Goal: Information Seeking & Learning: Learn about a topic

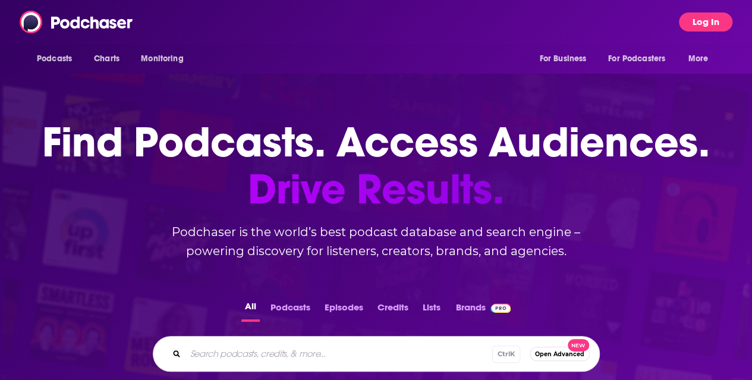
click at [699, 26] on button "Log In" at bounding box center [706, 21] width 54 height 19
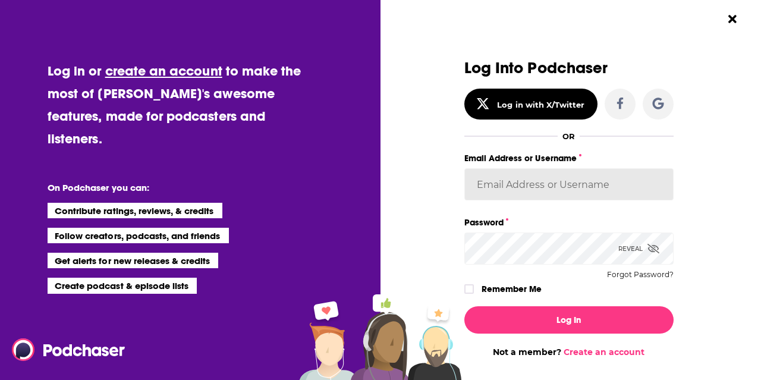
click at [564, 197] on input "Email Address or Username" at bounding box center [568, 184] width 209 height 32
type input "[PERSON_NAME][EMAIL_ADDRESS][PERSON_NAME][DOMAIN_NAME]"
click at [464, 306] on button "Log In" at bounding box center [568, 319] width 209 height 27
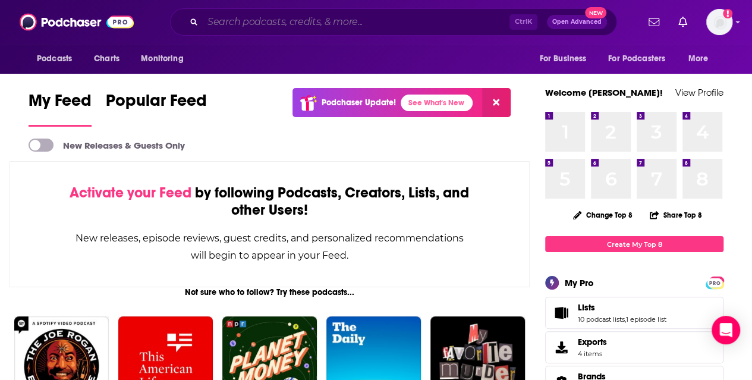
click at [272, 20] on input "Search podcasts, credits, & more..." at bounding box center [356, 21] width 307 height 19
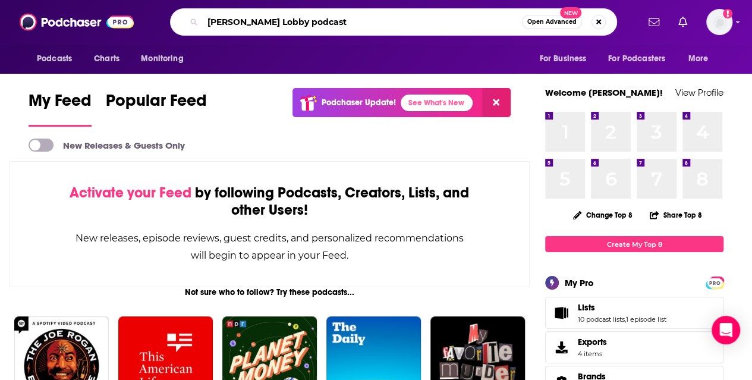
type input "[PERSON_NAME] Lobby podcast"
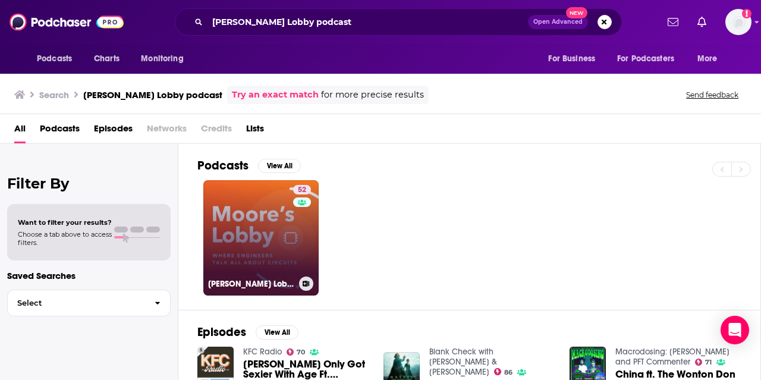
click at [269, 242] on link "52 [PERSON_NAME] Lobby: Where engineers talk all about circuits" at bounding box center [260, 237] width 115 height 115
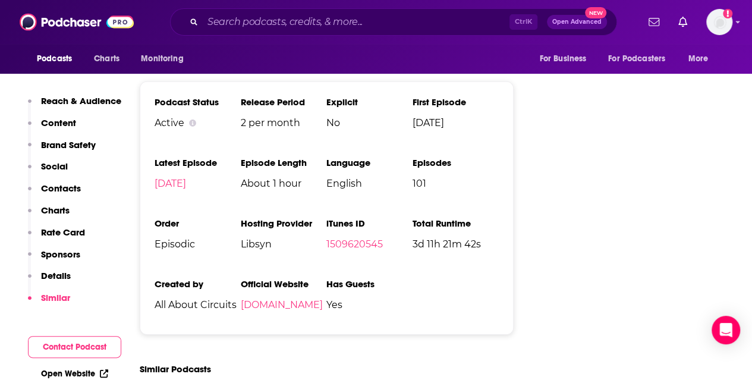
scroll to position [1870, 0]
drag, startPoint x: 145, startPoint y: 298, endPoint x: 134, endPoint y: 301, distance: 11.7
drag, startPoint x: 134, startPoint y: 301, endPoint x: 61, endPoint y: 276, distance: 77.3
click at [61, 276] on p "Details" at bounding box center [56, 275] width 30 height 11
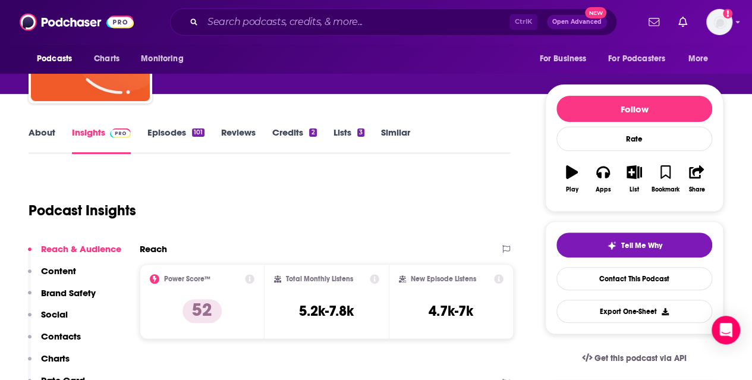
scroll to position [0, 0]
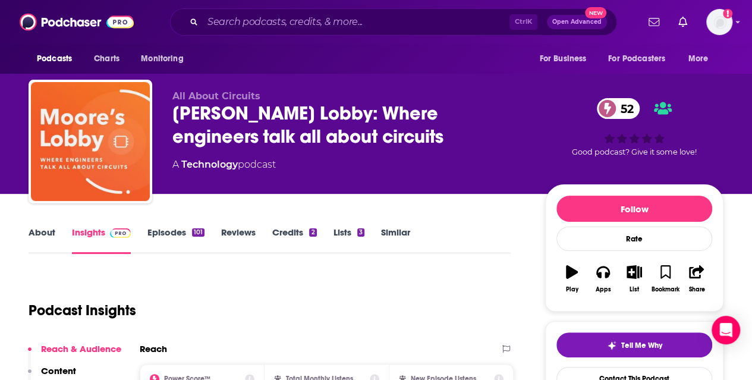
click at [169, 229] on link "Episodes 101" at bounding box center [175, 240] width 57 height 27
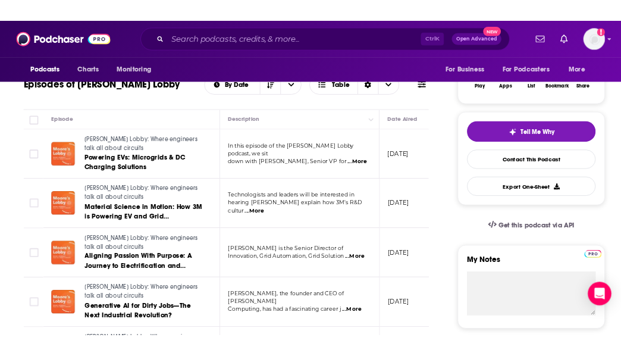
scroll to position [238, 0]
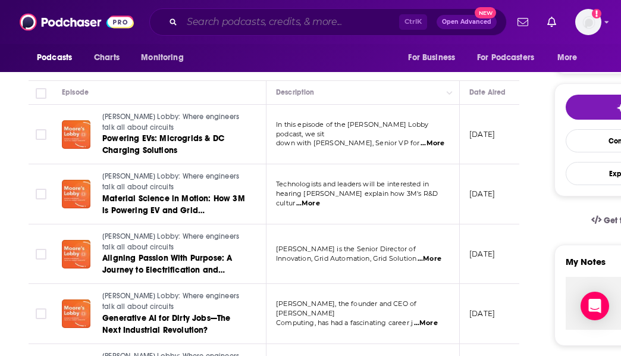
click at [259, 17] on input "Search podcasts, credits, & more..." at bounding box center [290, 21] width 217 height 19
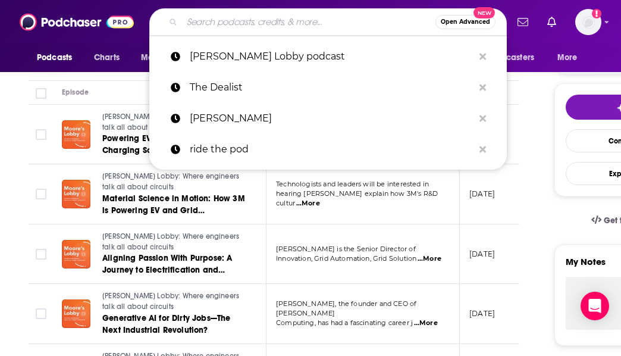
paste input "→"
type input "→"
type input "h"
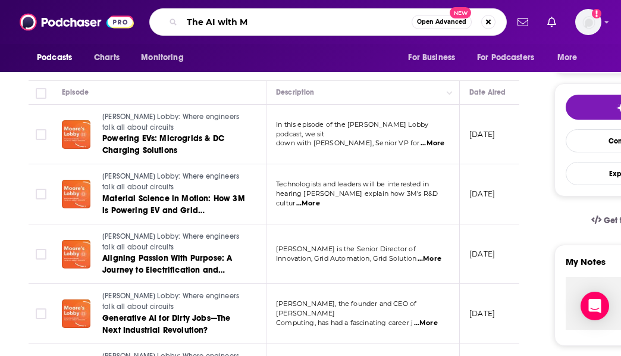
type input "The AI with ML"
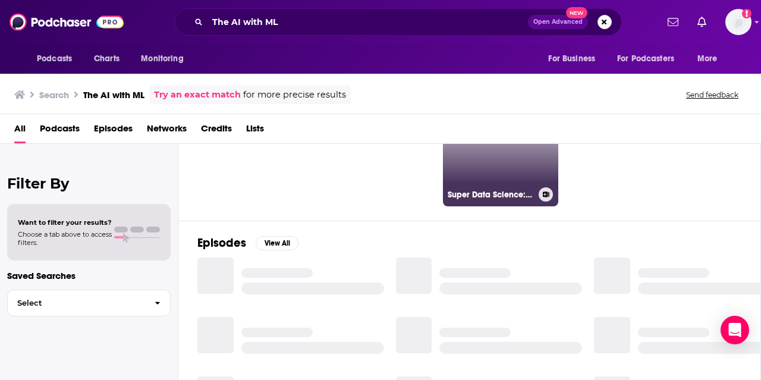
scroll to position [178, 0]
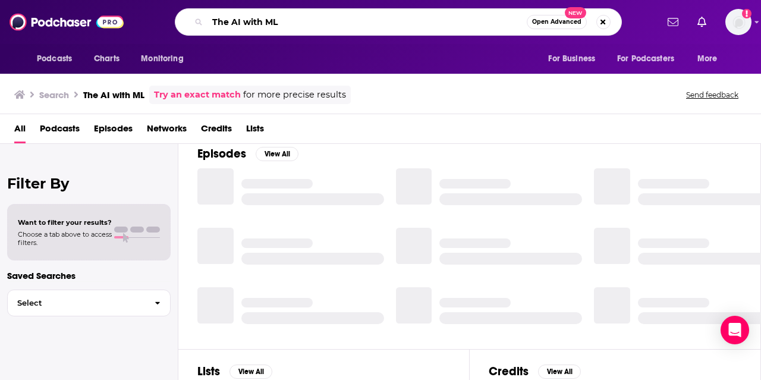
click at [303, 26] on input "The AI with ML" at bounding box center [367, 21] width 319 height 19
type input "The AI with [PERSON_NAME]"
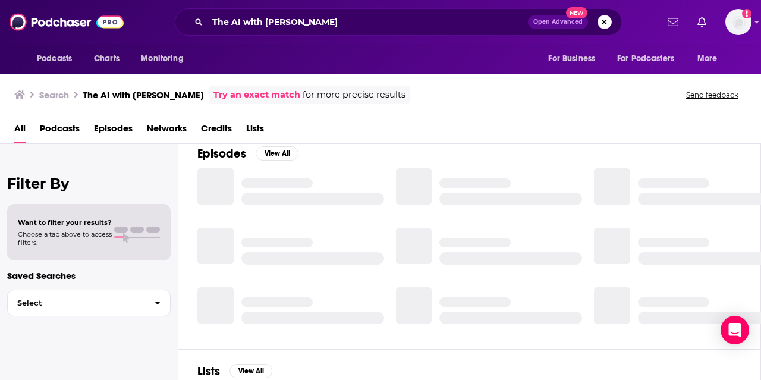
scroll to position [178, 0]
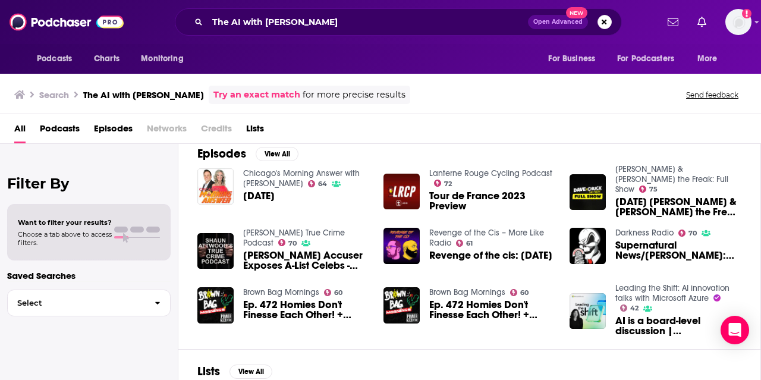
click at [230, 95] on link "Try an exact match" at bounding box center [256, 95] width 87 height 14
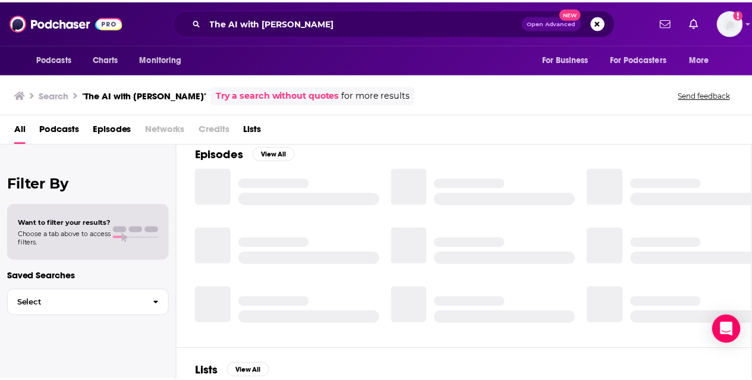
scroll to position [178, 0]
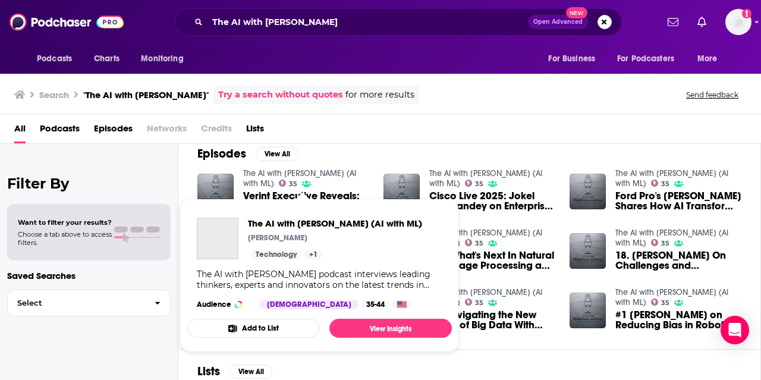
click at [298, 171] on link "The AI with [PERSON_NAME] (AI with ML)" at bounding box center [299, 178] width 113 height 20
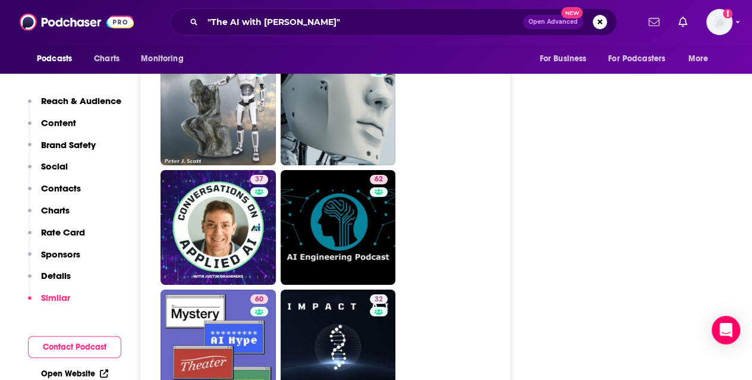
scroll to position [2022, 0]
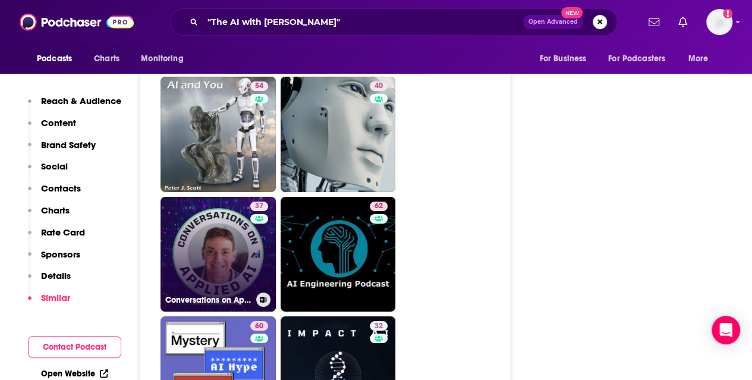
click at [225, 242] on link "37 Conversations on Applied AI" at bounding box center [218, 254] width 115 height 115
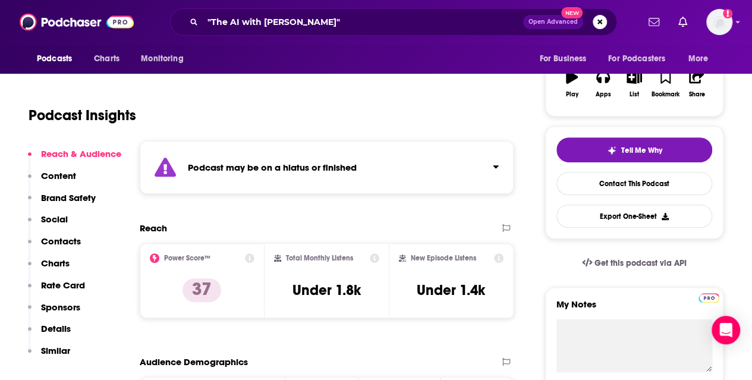
scroll to position [238, 0]
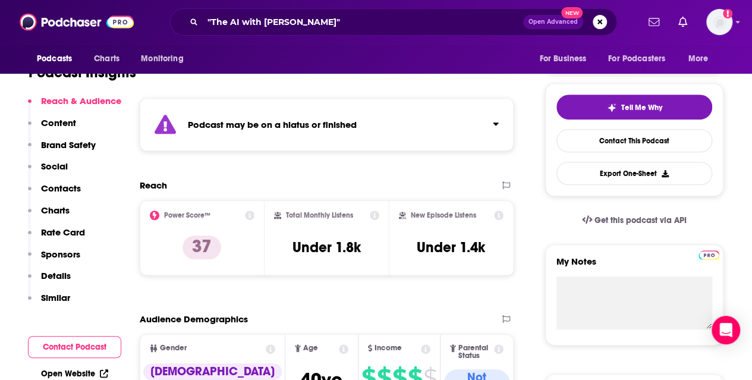
type input "[URL][DOMAIN_NAME][PERSON_NAME]"
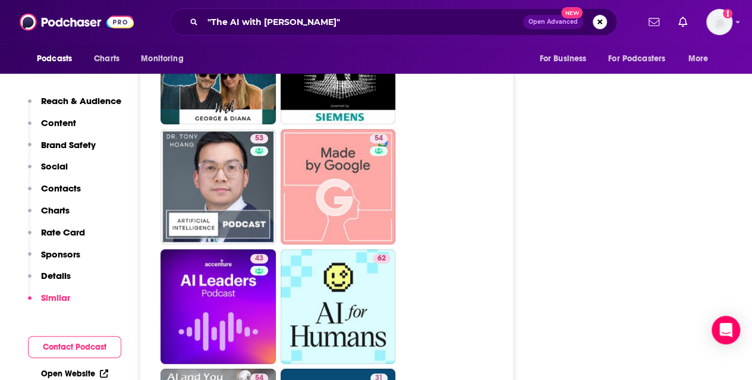
scroll to position [2557, 0]
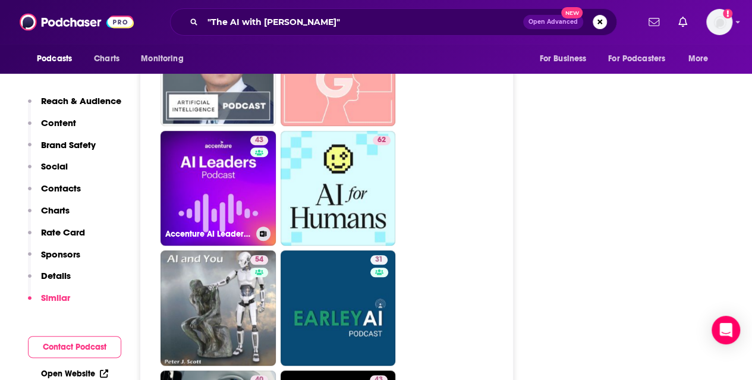
drag, startPoint x: 221, startPoint y: 177, endPoint x: 451, endPoint y: 183, distance: 229.6
click at [451, 183] on ul "49 64 46 54 50 48 62 56 44 54 53 54 43 Accenture AI Leaders Podcast 62 54 31 40…" at bounding box center [333, 128] width 345 height 1434
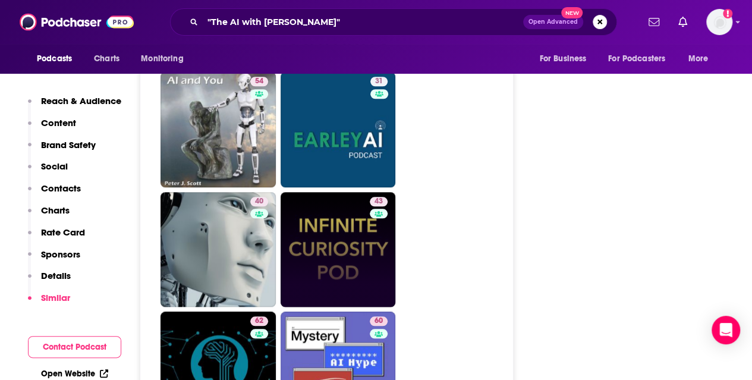
scroll to position [2854, 0]
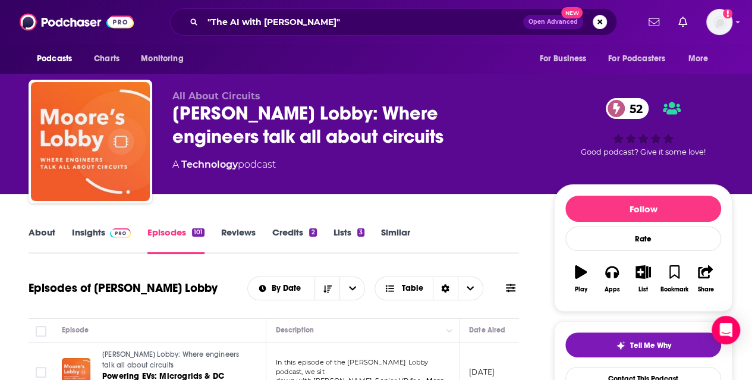
click at [41, 235] on link "About" at bounding box center [42, 240] width 27 height 27
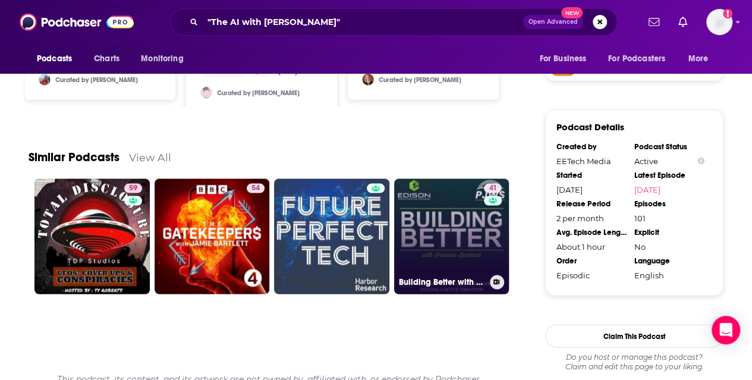
scroll to position [1106, 0]
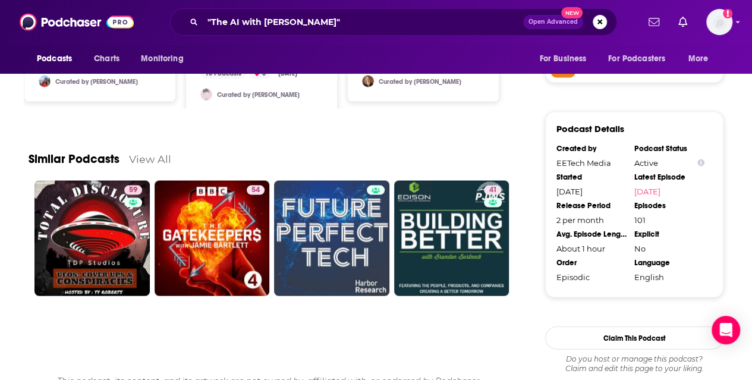
click at [159, 159] on link "View All" at bounding box center [150, 158] width 42 height 12
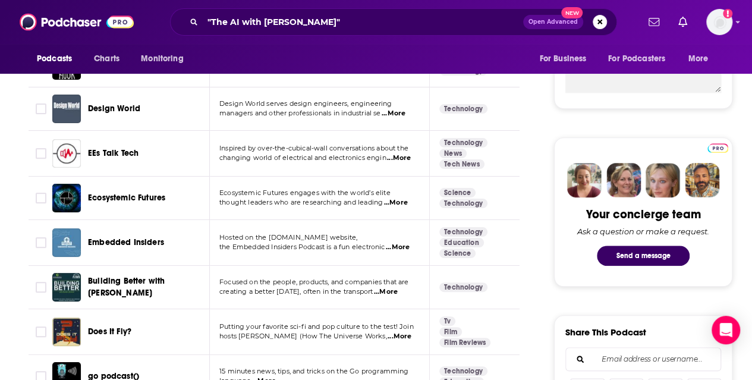
scroll to position [482, 0]
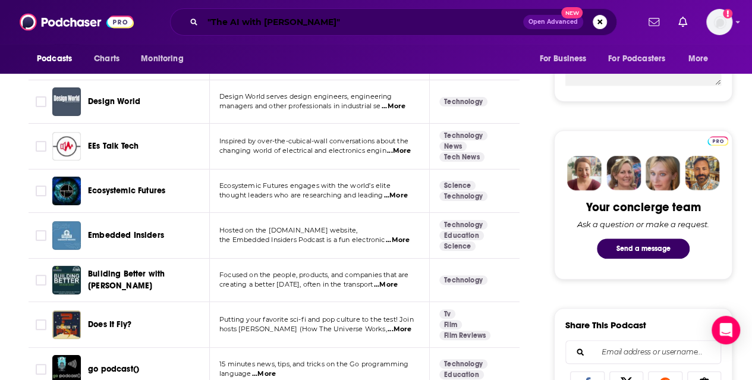
click at [348, 15] on input ""The AI with [PERSON_NAME]"" at bounding box center [363, 21] width 320 height 19
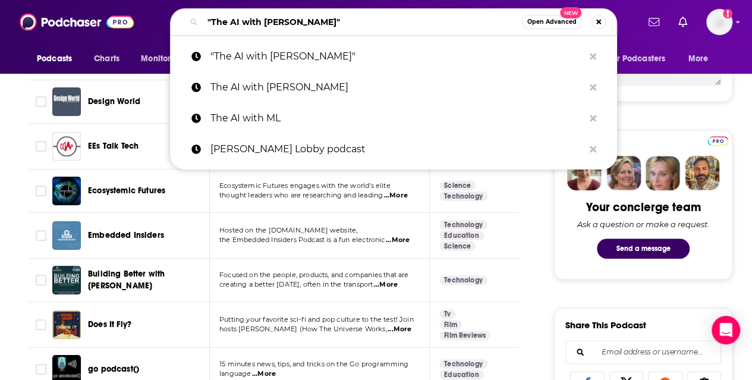
drag, startPoint x: 351, startPoint y: 24, endPoint x: 209, endPoint y: 20, distance: 141.6
click at [209, 20] on input ""The AI with [PERSON_NAME]"" at bounding box center [362, 21] width 319 height 19
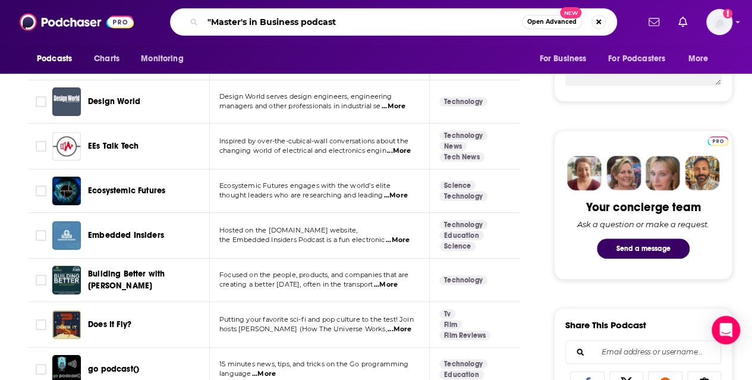
type input "Master's in Business podcast"
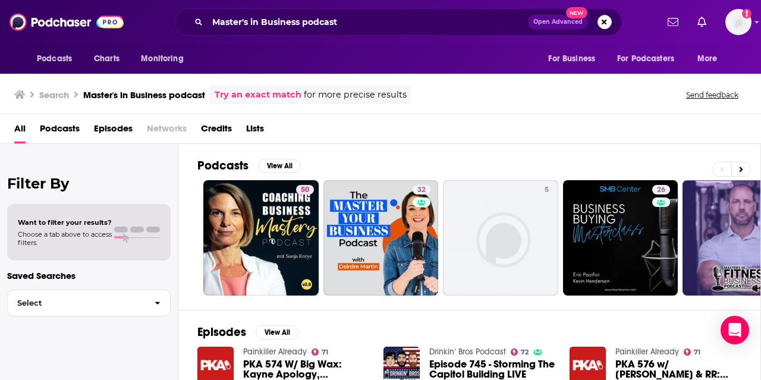
click at [270, 90] on link "Try an exact match" at bounding box center [258, 95] width 87 height 14
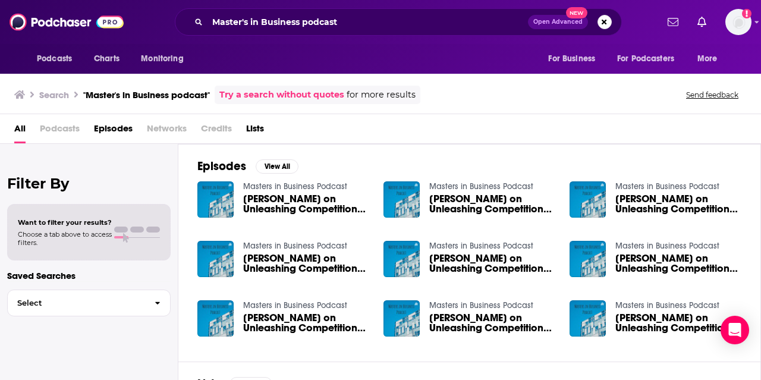
click at [331, 182] on link "Masters in Business Podcast" at bounding box center [295, 186] width 104 height 10
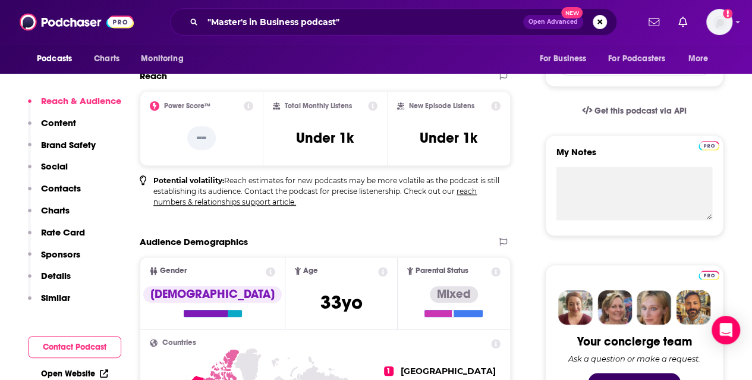
scroll to position [357, 0]
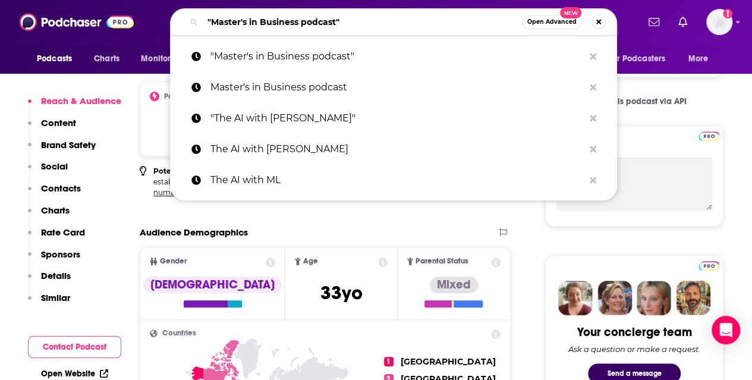
drag, startPoint x: 369, startPoint y: 23, endPoint x: 208, endPoint y: 33, distance: 162.0
click at [208, 33] on div ""Master's in Business podcast" Open Advanced New" at bounding box center [393, 21] width 447 height 27
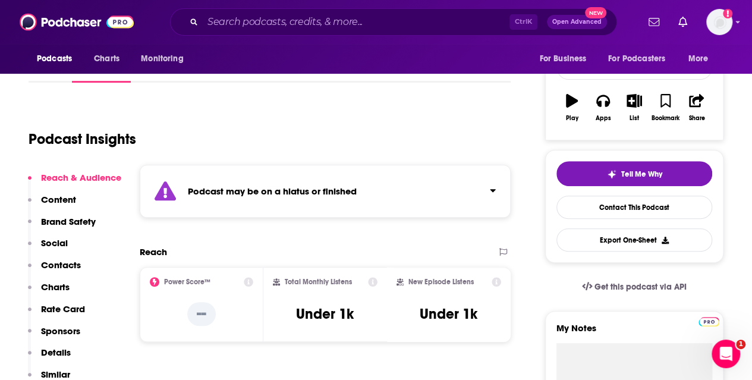
scroll to position [59, 0]
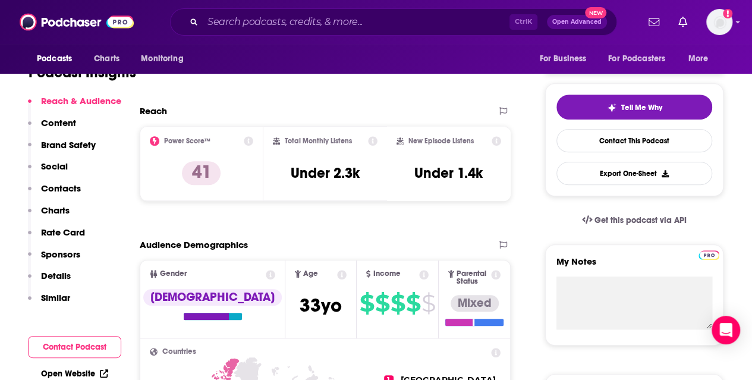
scroll to position [416, 0]
